Goal: Task Accomplishment & Management: Use online tool/utility

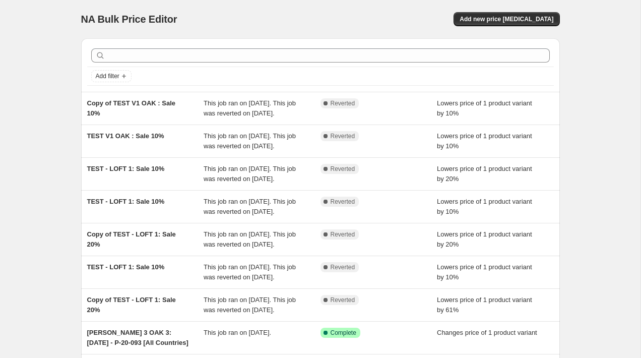
click at [267, 65] on div at bounding box center [320, 55] width 466 height 22
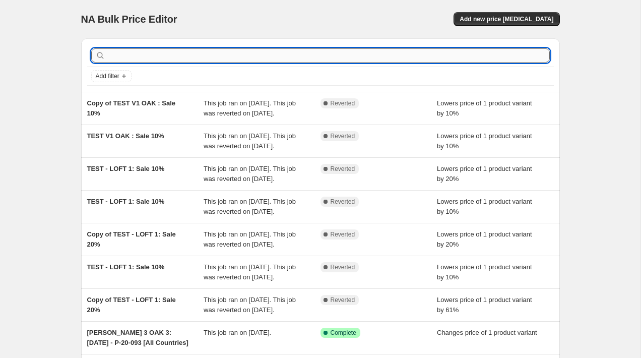
click at [267, 60] on input "text" at bounding box center [328, 55] width 442 height 14
type input "TEST"
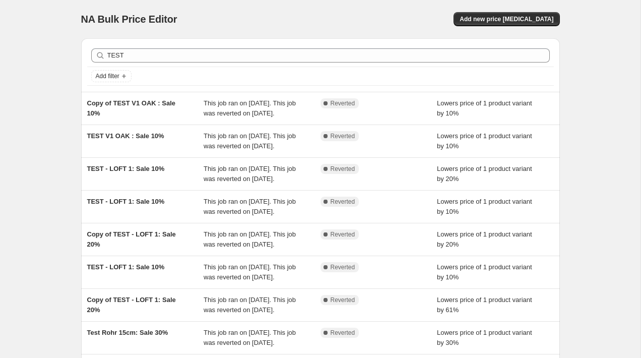
click at [58, 115] on div "NA Bulk Price Editor. This page is ready NA Bulk Price Editor Add new price [ME…" at bounding box center [320, 259] width 640 height 519
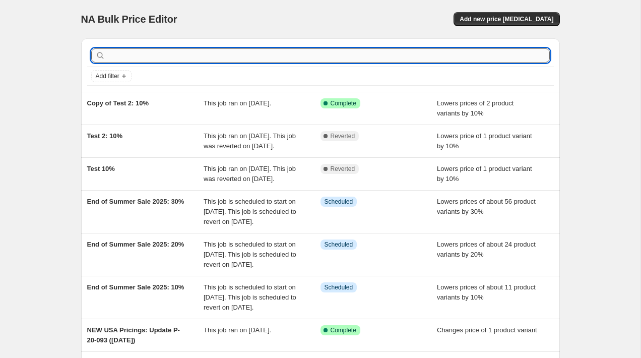
click at [195, 54] on input "text" at bounding box center [328, 55] width 442 height 14
type input "test"
